Goal: Task Accomplishment & Management: Manage account settings

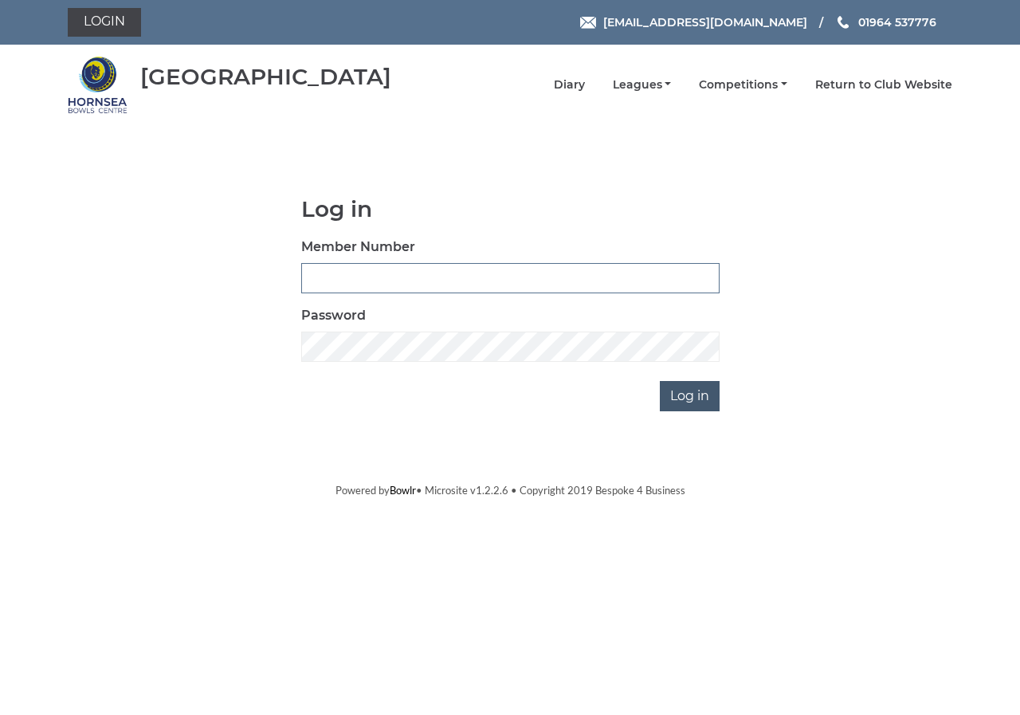
type input "0130"
click at [696, 390] on input "Log in" at bounding box center [690, 396] width 60 height 30
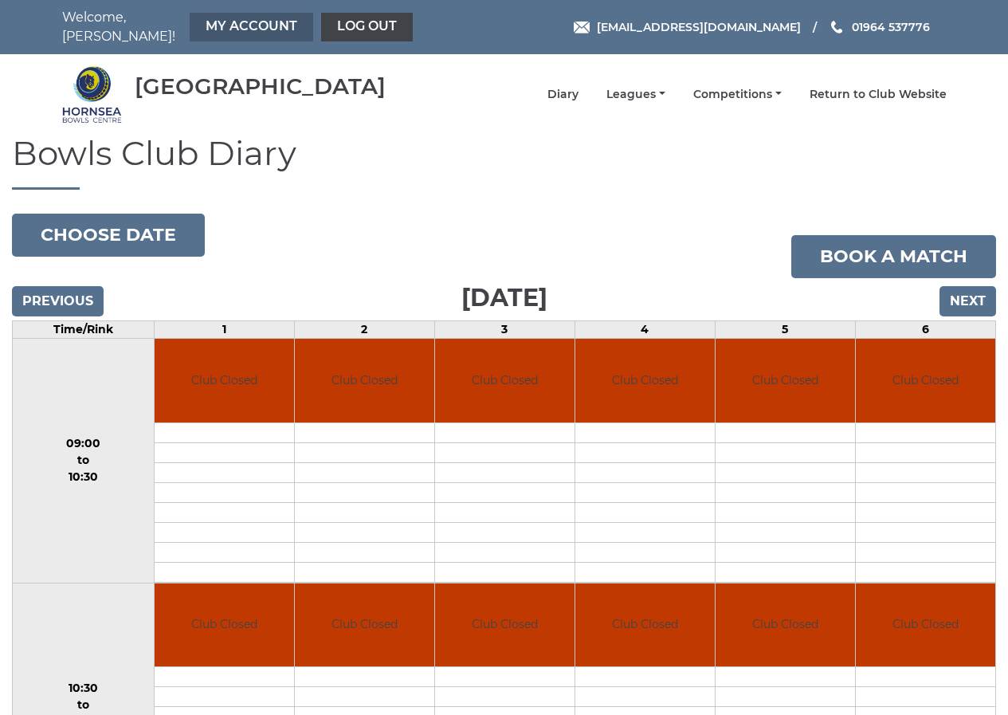
click at [259, 14] on link "My Account" at bounding box center [252, 27] width 124 height 29
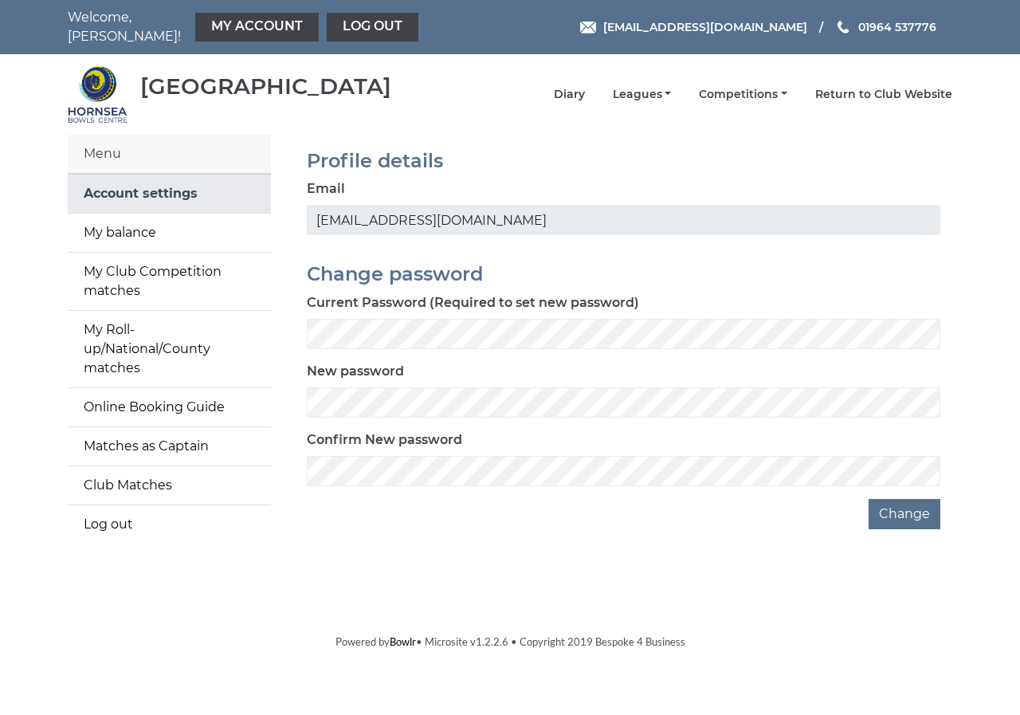
click at [171, 182] on link "Account settings" at bounding box center [169, 194] width 203 height 38
click at [198, 178] on link "Account settings" at bounding box center [169, 194] width 203 height 38
click at [885, 22] on span "01964 537776" at bounding box center [897, 29] width 78 height 14
click at [367, 179] on div "Email [EMAIL_ADDRESS][DOMAIN_NAME]" at bounding box center [623, 207] width 633 height 56
